Goal: Task Accomplishment & Management: Manage account settings

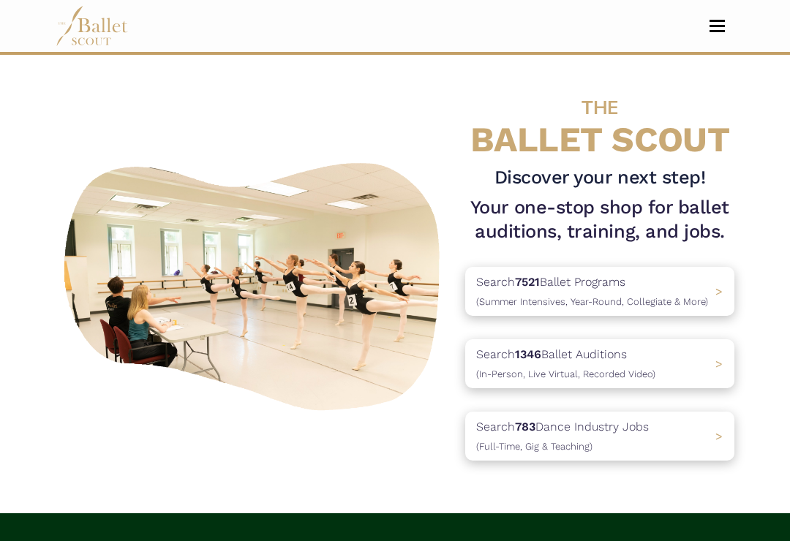
click at [720, 26] on span "Toggle navigation" at bounding box center [716, 26] width 15 height 2
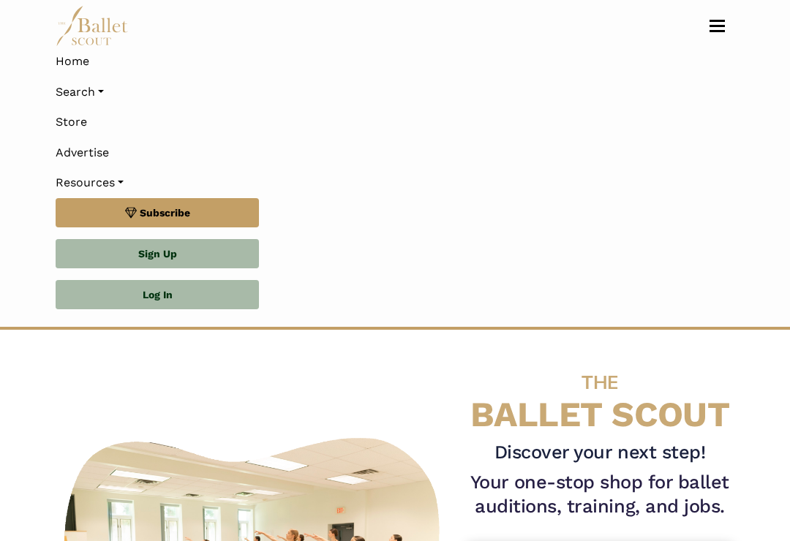
click at [124, 293] on link "Log In" at bounding box center [157, 294] width 203 height 29
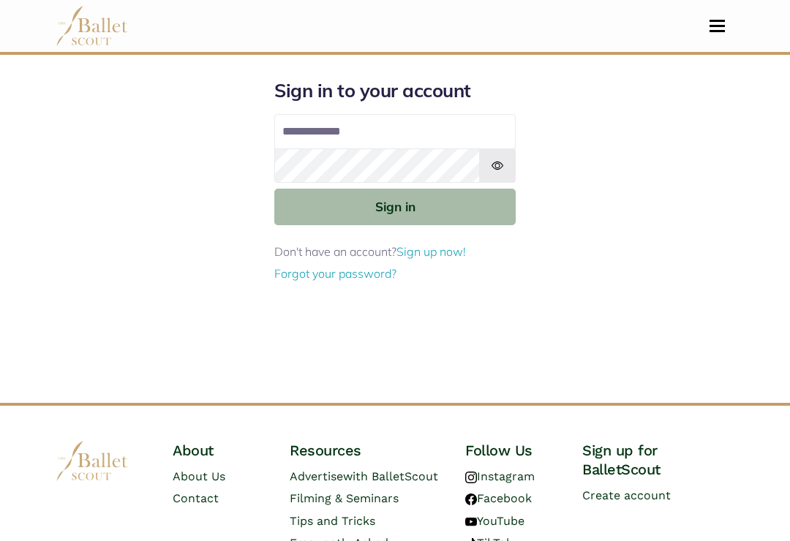
click at [343, 122] on input "Email address" at bounding box center [394, 131] width 241 height 35
type input "**********"
click at [395, 206] on button "Sign in" at bounding box center [394, 207] width 241 height 36
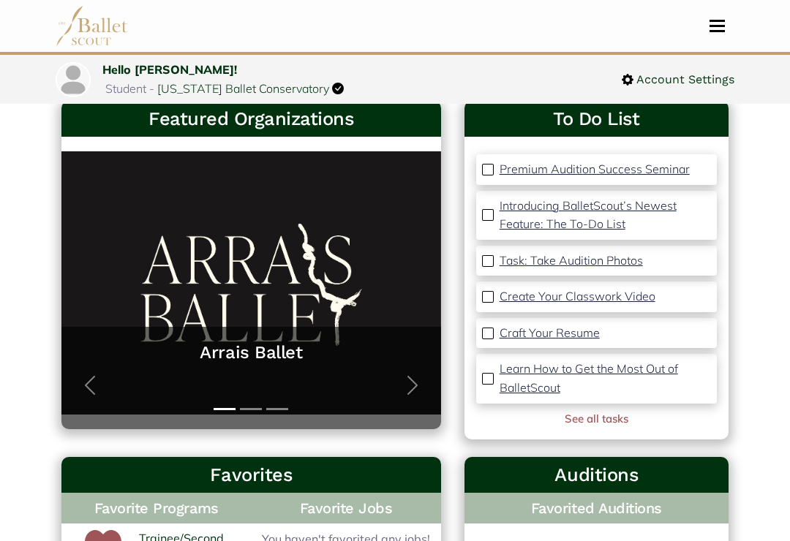
scroll to position [83, 0]
click at [523, 298] on p "Create Your Classwork Video" at bounding box center [577, 296] width 156 height 15
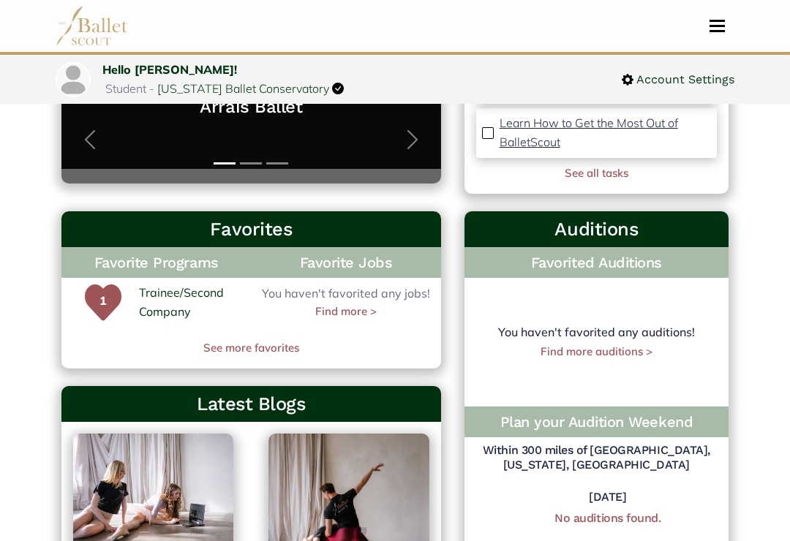
scroll to position [330, 0]
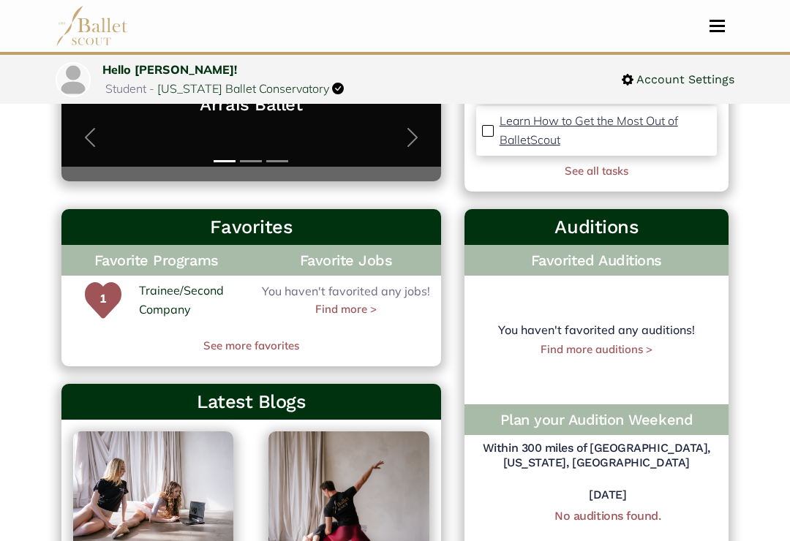
click at [151, 301] on link "Trainee/Second Company" at bounding box center [192, 300] width 106 height 37
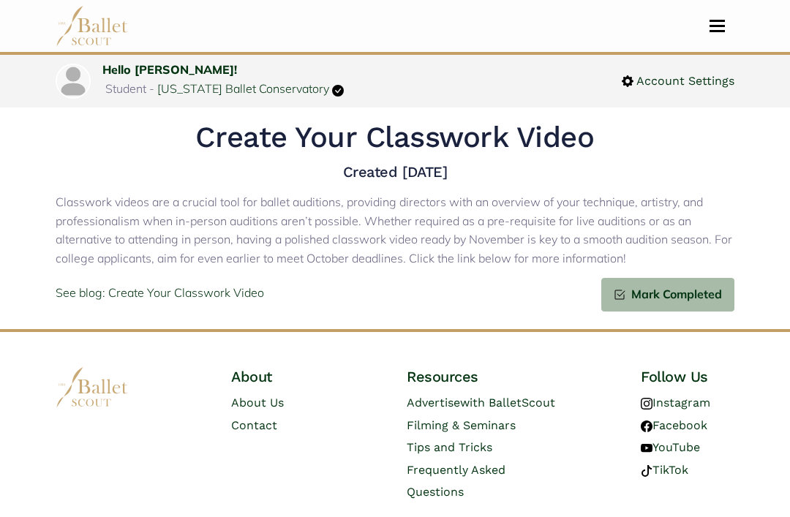
scroll to position [49, 0]
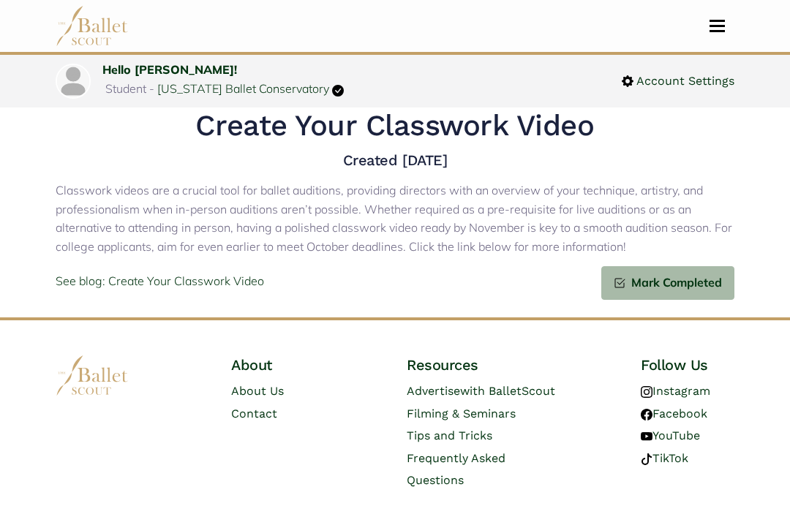
click at [129, 272] on p "See blog: Create Your Classwork Video" at bounding box center [160, 281] width 208 height 19
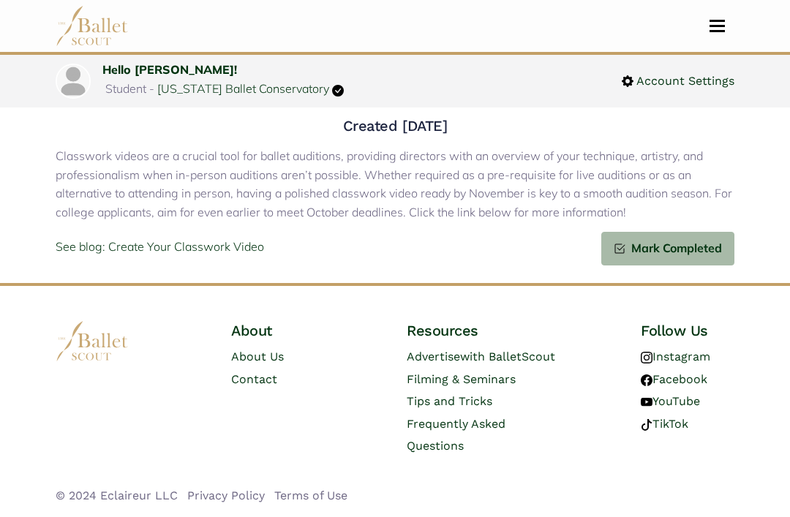
scroll to position [0, 0]
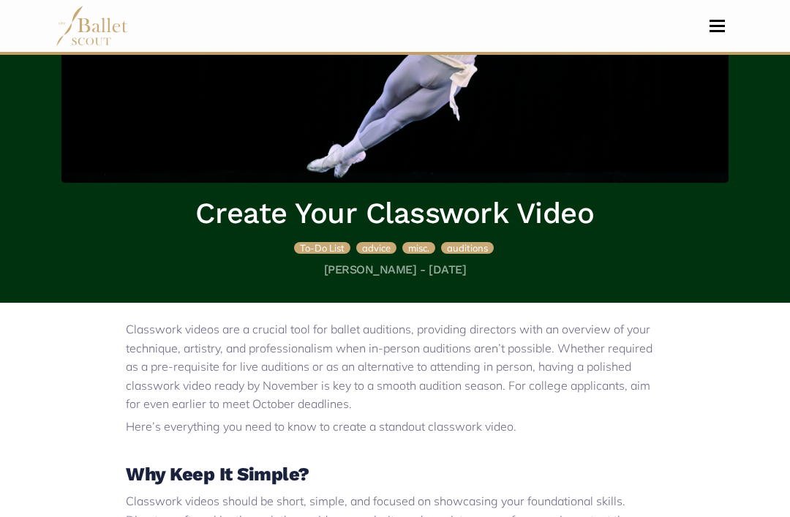
scroll to position [171, 0]
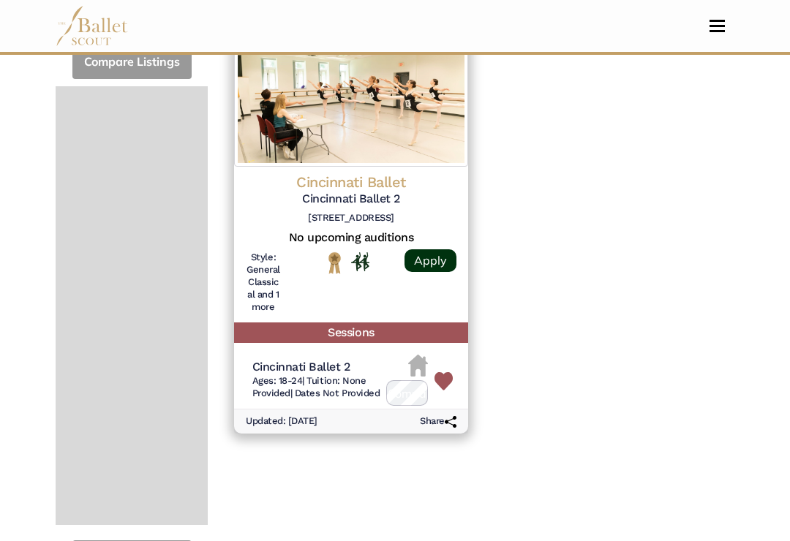
scroll to position [194, 0]
click at [257, 415] on h6 "Updated: Sept. 7, 2025" at bounding box center [282, 421] width 72 height 12
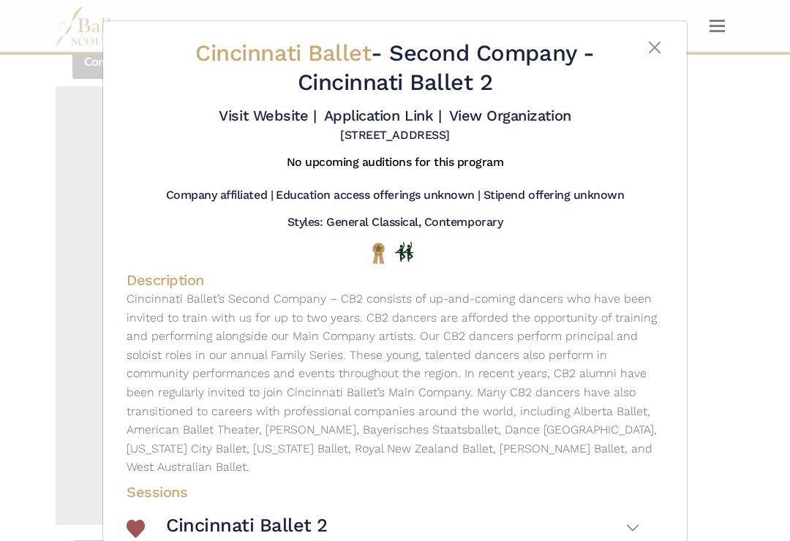
click at [57, 309] on div "Cincinnati Ballet - Second Company - Cincinnati Ballet 2 Visit Website | Applic…" at bounding box center [395, 270] width 790 height 541
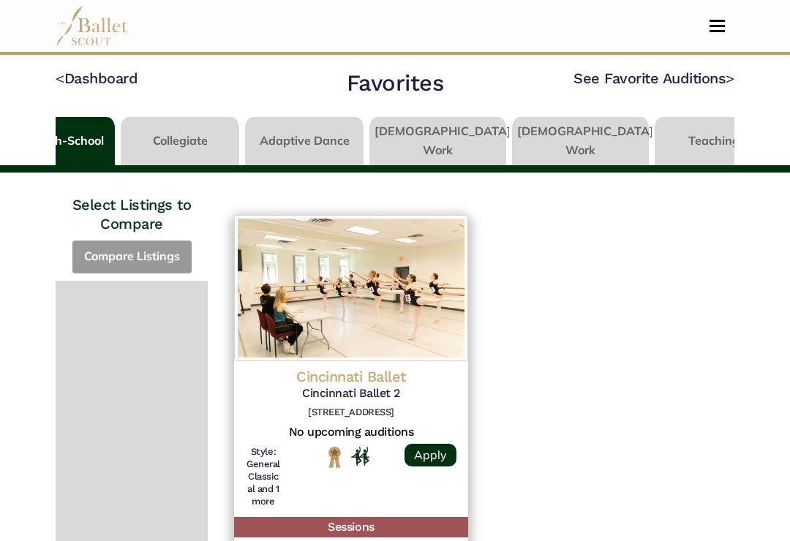
scroll to position [0, 312]
click at [559, 144] on link at bounding box center [578, 138] width 137 height 42
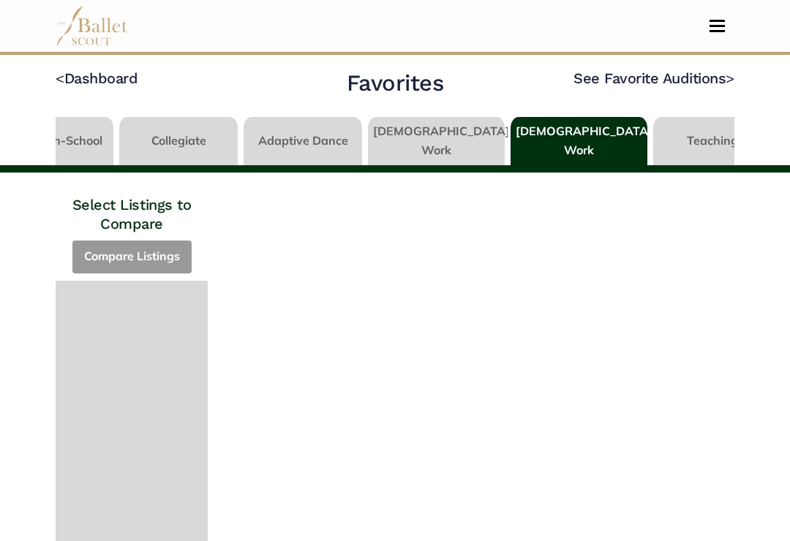
click at [667, 138] on link at bounding box center [712, 138] width 118 height 42
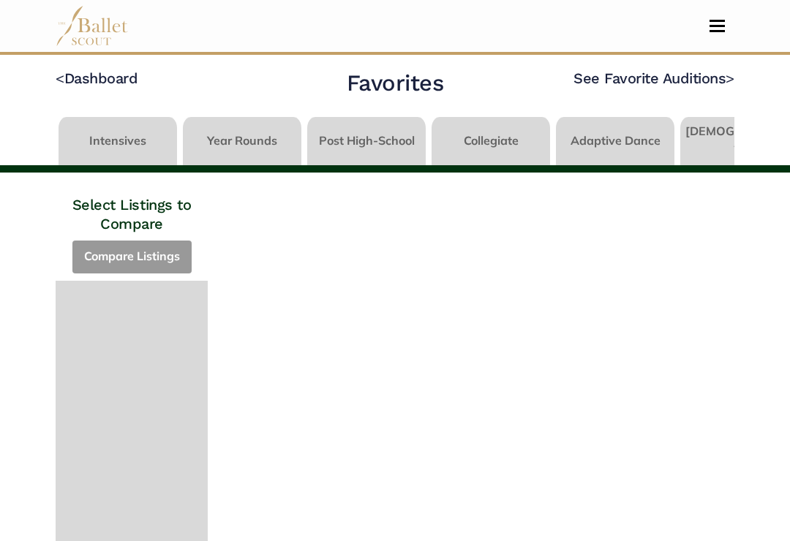
scroll to position [0, 312]
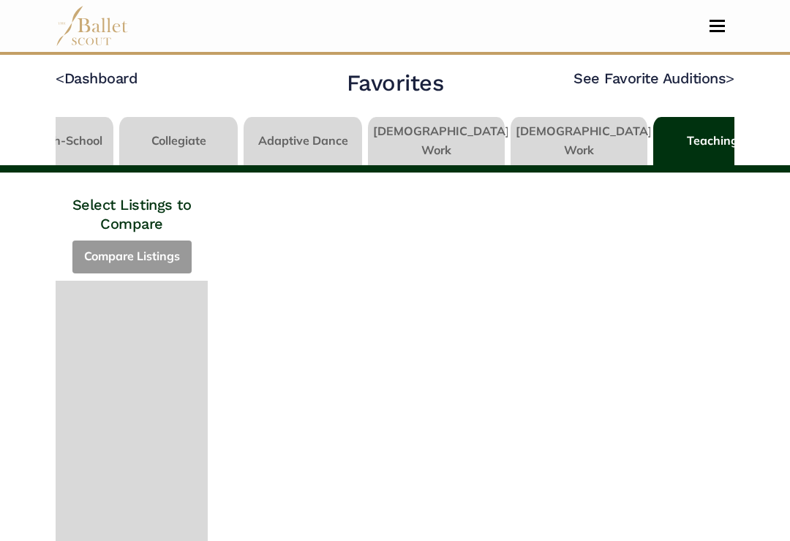
click at [72, 87] on link "< Dashboard" at bounding box center [97, 78] width 82 height 18
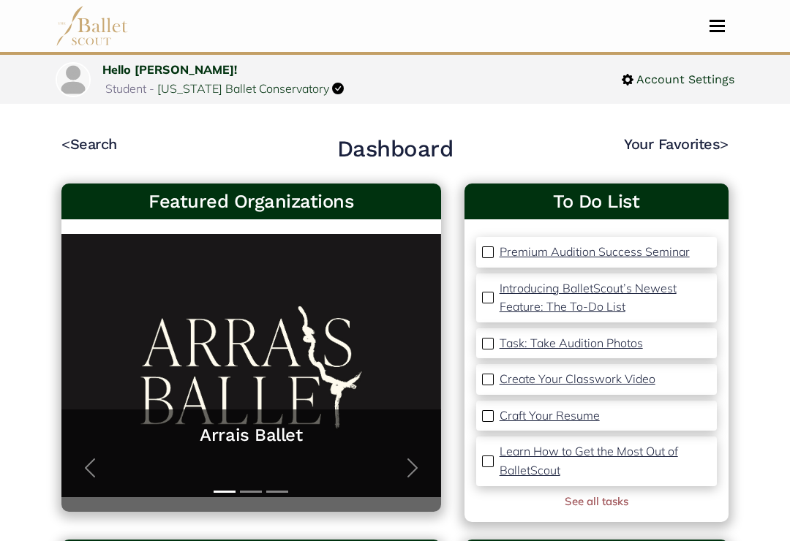
click at [724, 27] on button "Toggle navigation" at bounding box center [717, 26] width 34 height 14
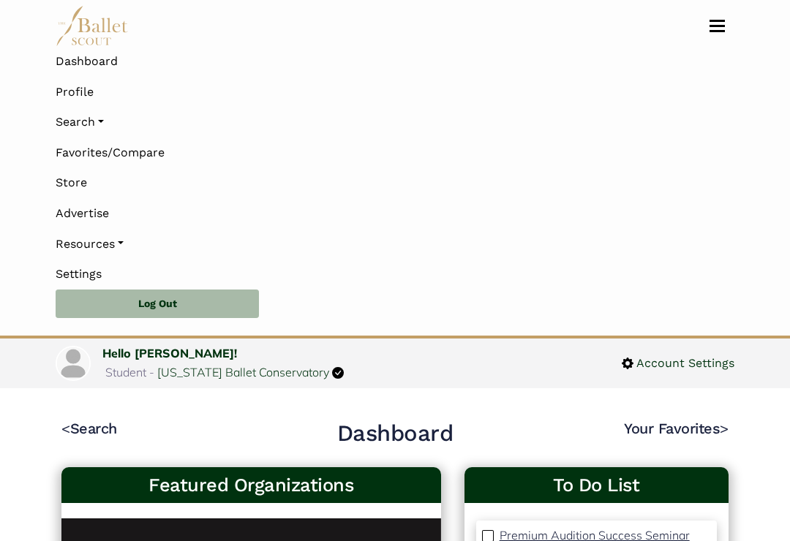
click at [61, 239] on link "Resources" at bounding box center [395, 244] width 678 height 31
click at [116, 241] on link "Resources" at bounding box center [395, 244] width 678 height 31
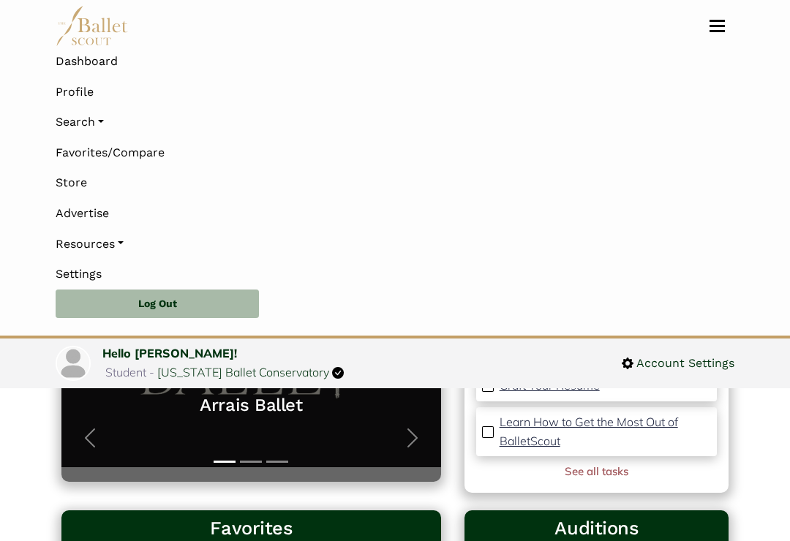
scroll to position [312, 0]
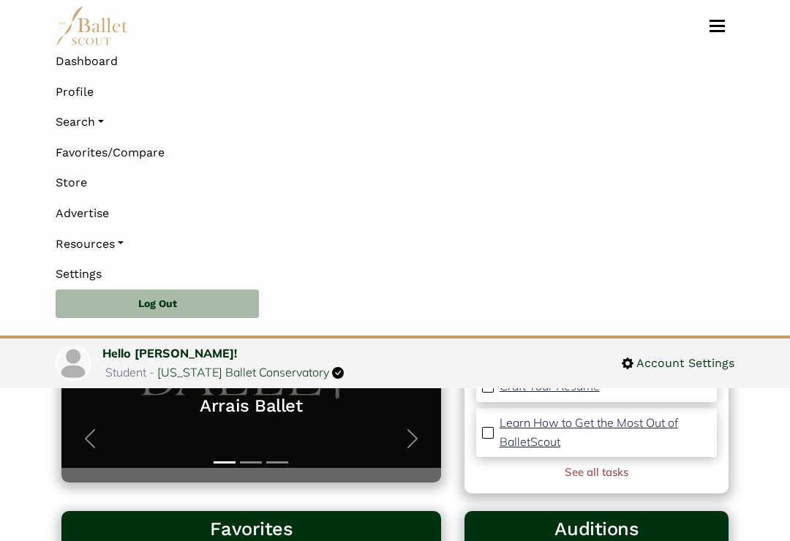
click at [93, 126] on link "Search" at bounding box center [395, 122] width 678 height 31
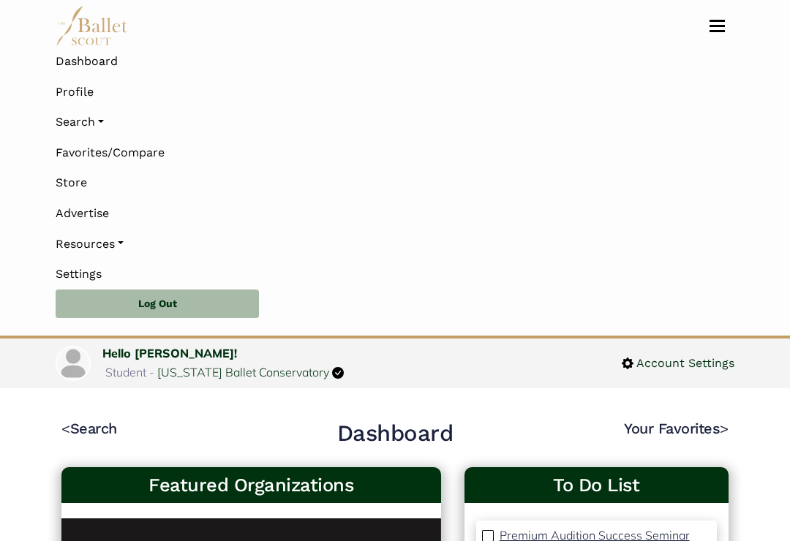
scroll to position [313, 0]
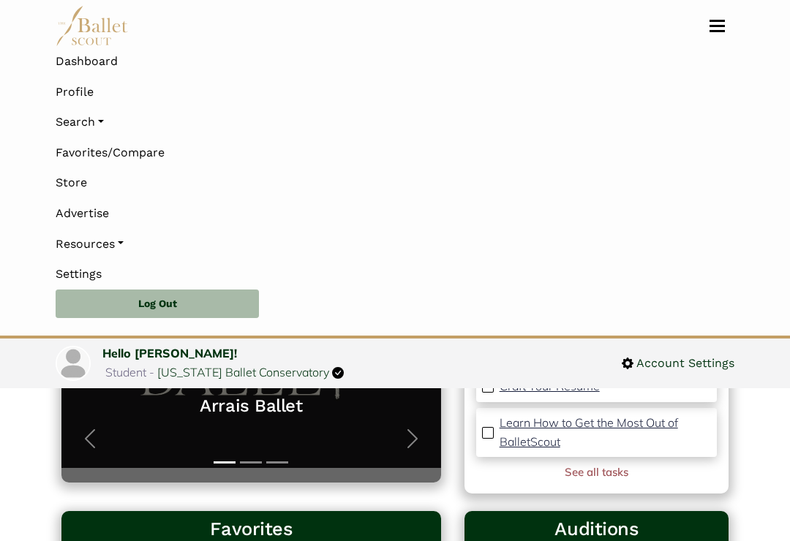
click at [69, 242] on link "Resources" at bounding box center [395, 244] width 678 height 31
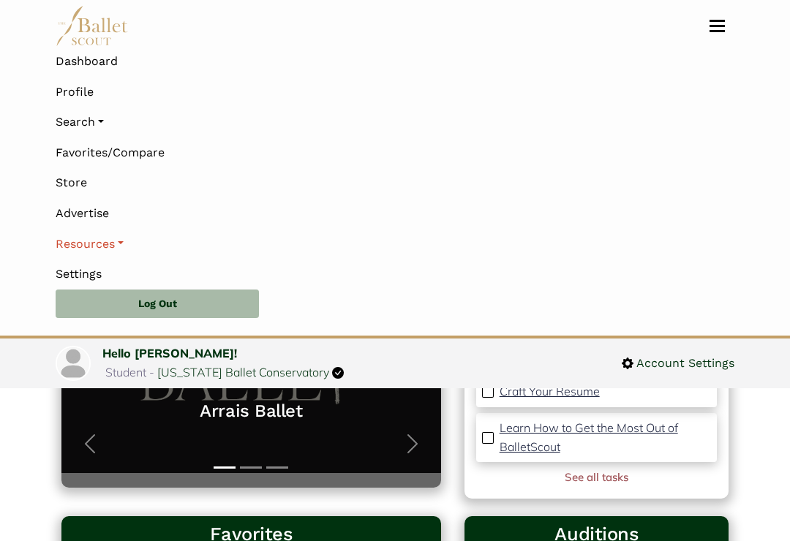
scroll to position [308, 0]
click at [576, 470] on link "See all tasks" at bounding box center [596, 477] width 64 height 14
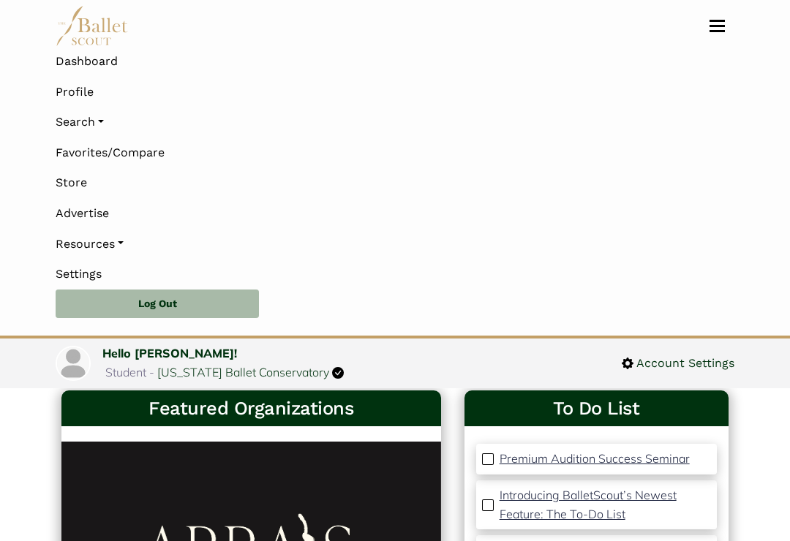
scroll to position [0, 0]
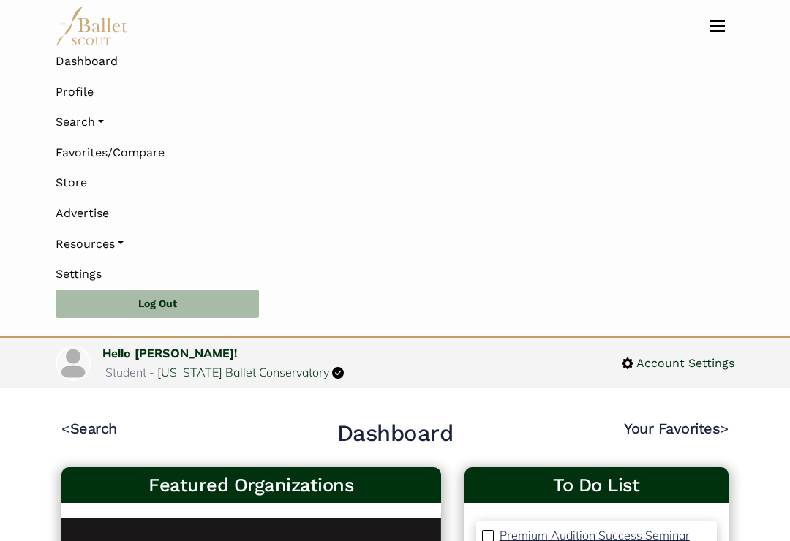
click at [318, 365] on link "[US_STATE] Ballet Conservatory" at bounding box center [243, 372] width 172 height 15
click at [638, 354] on span "Account Settings" at bounding box center [683, 363] width 101 height 19
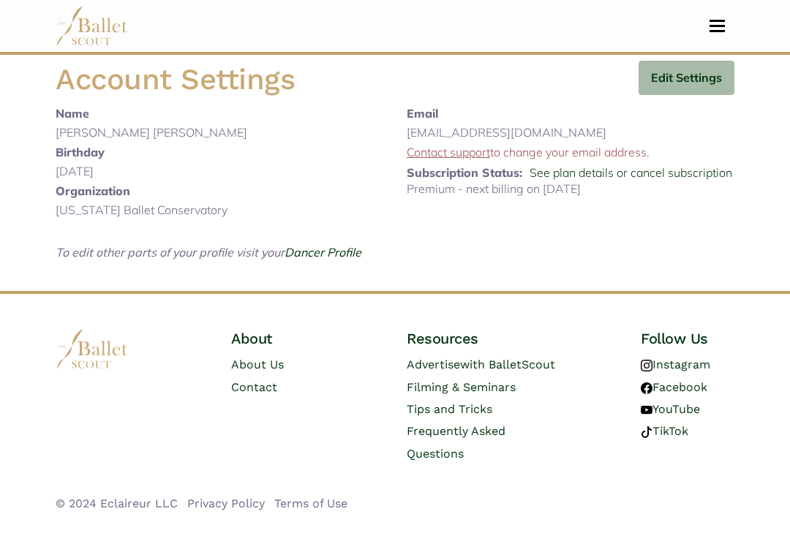
click at [688, 77] on button "Edit Settings" at bounding box center [686, 78] width 96 height 34
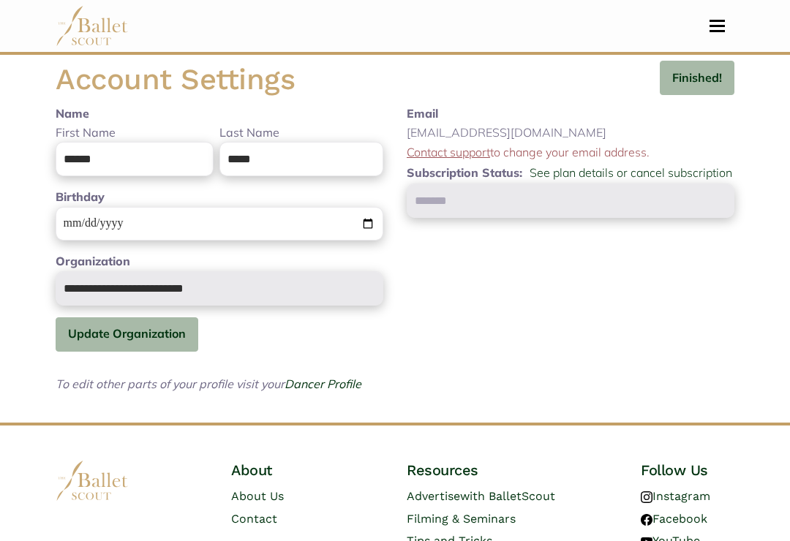
click at [127, 340] on button "Update Organization" at bounding box center [127, 334] width 143 height 34
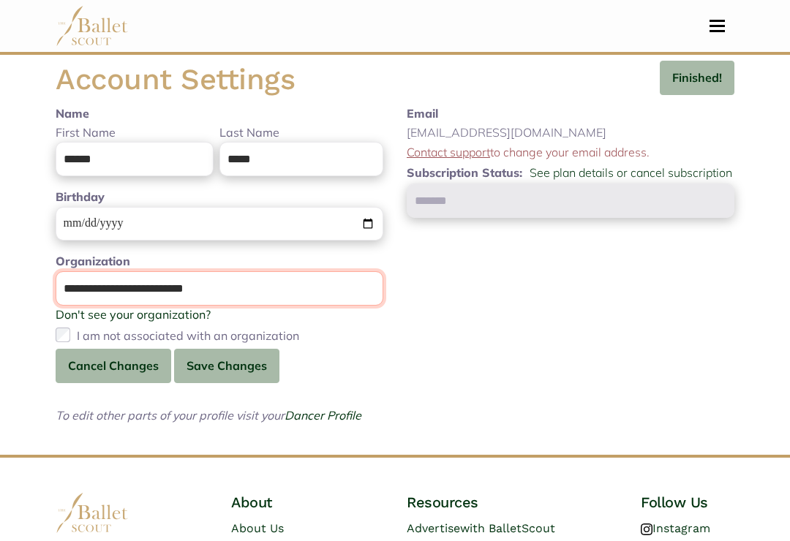
click at [205, 289] on input "**********" at bounding box center [220, 288] width 328 height 34
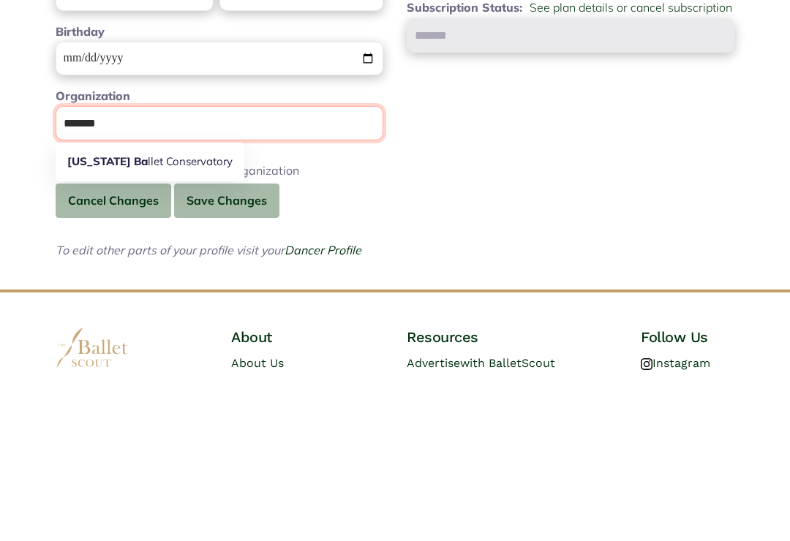
type input "******"
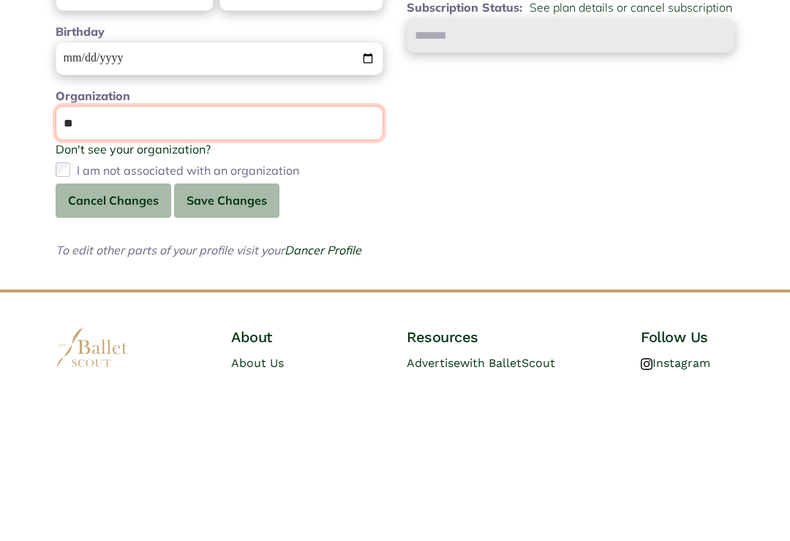
type input "*"
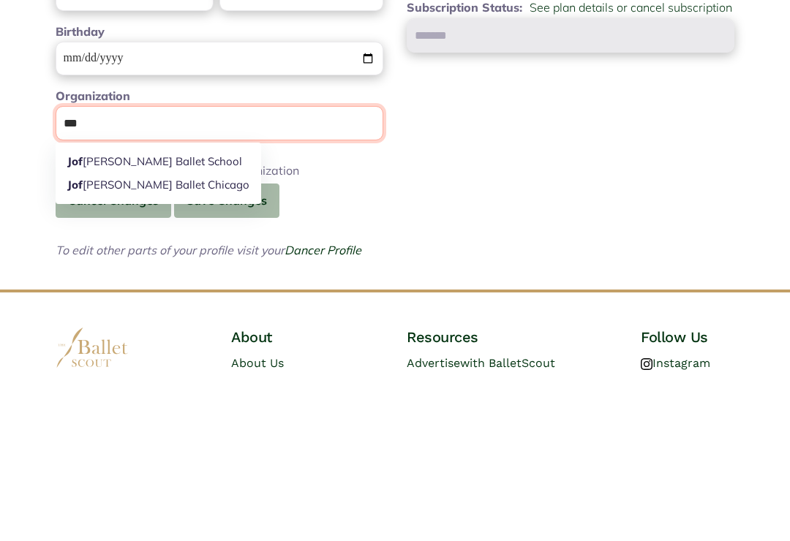
click at [116, 339] on link "[PERSON_NAME] Ballet Chicago" at bounding box center [158, 350] width 205 height 23
type input "**********"
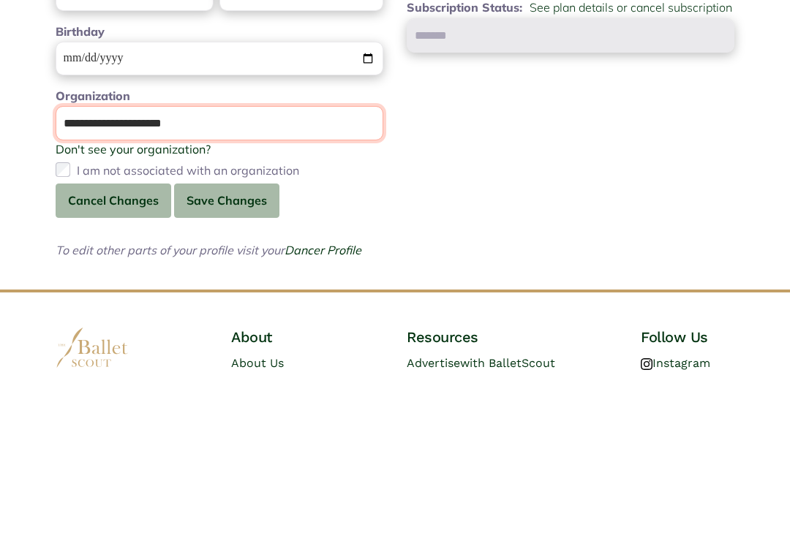
click at [224, 349] on button "Save Changes" at bounding box center [226, 366] width 105 height 34
